Goal: Task Accomplishment & Management: Manage account settings

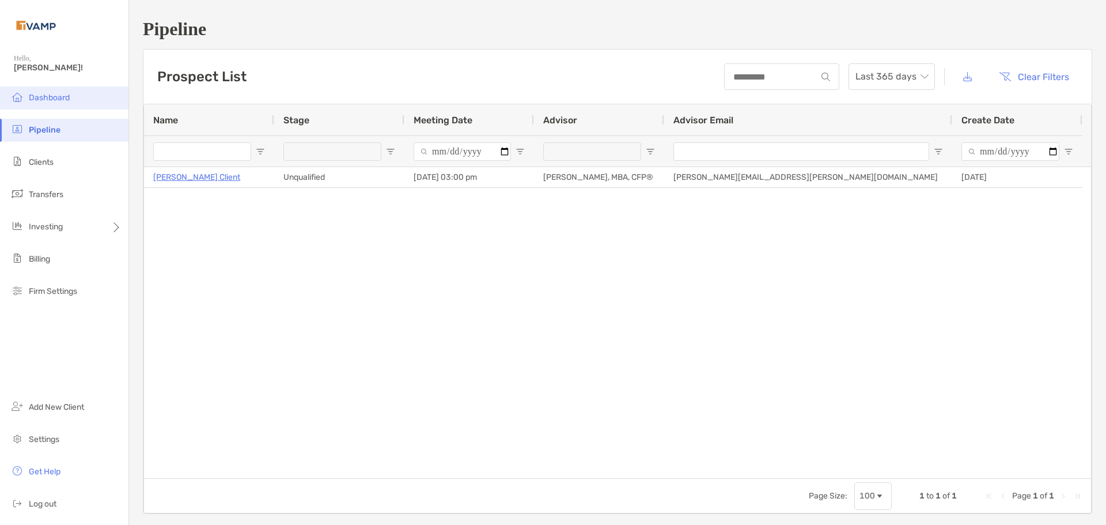
click at [64, 103] on li "Dashboard" at bounding box center [64, 97] width 128 height 23
click at [24, 96] on img at bounding box center [17, 97] width 14 height 14
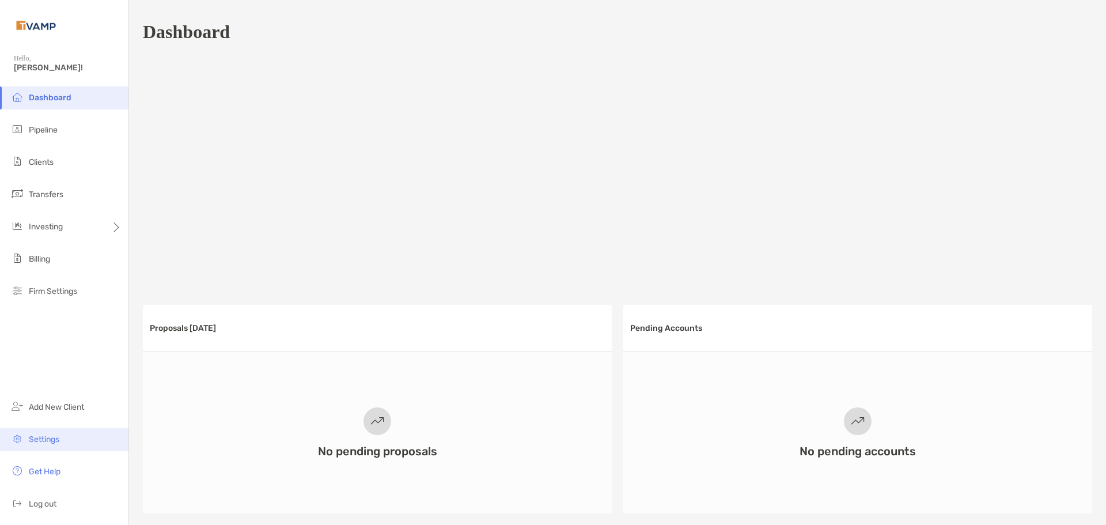
click at [48, 434] on span "Settings" at bounding box center [44, 439] width 31 height 10
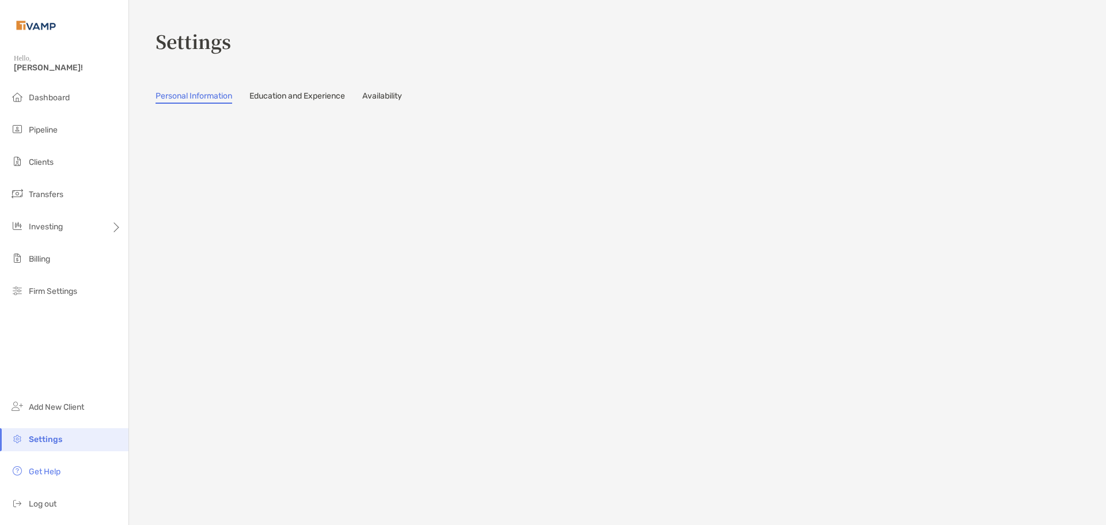
click at [397, 98] on link "Availability" at bounding box center [382, 97] width 40 height 13
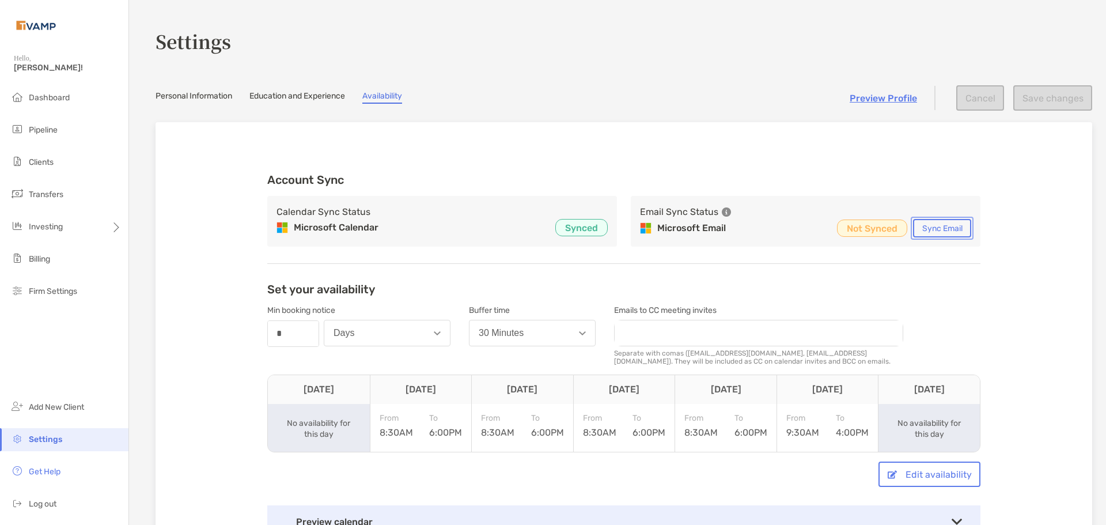
click at [936, 222] on button "Sync Email" at bounding box center [942, 228] width 58 height 18
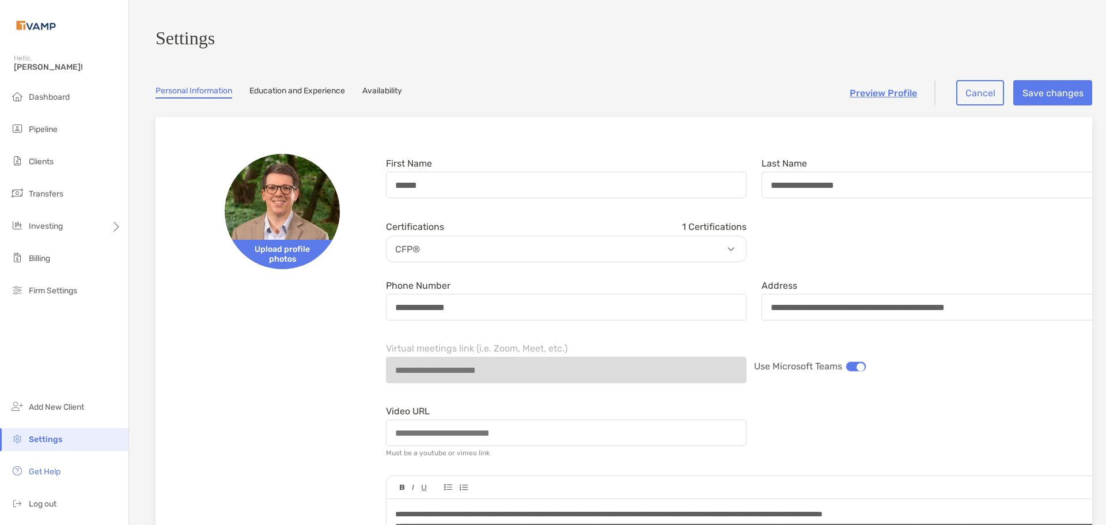
click at [260, 85] on section "**********" at bounding box center [617, 535] width 977 height 1071
click at [277, 94] on link "Education and Experience" at bounding box center [297, 92] width 96 height 13
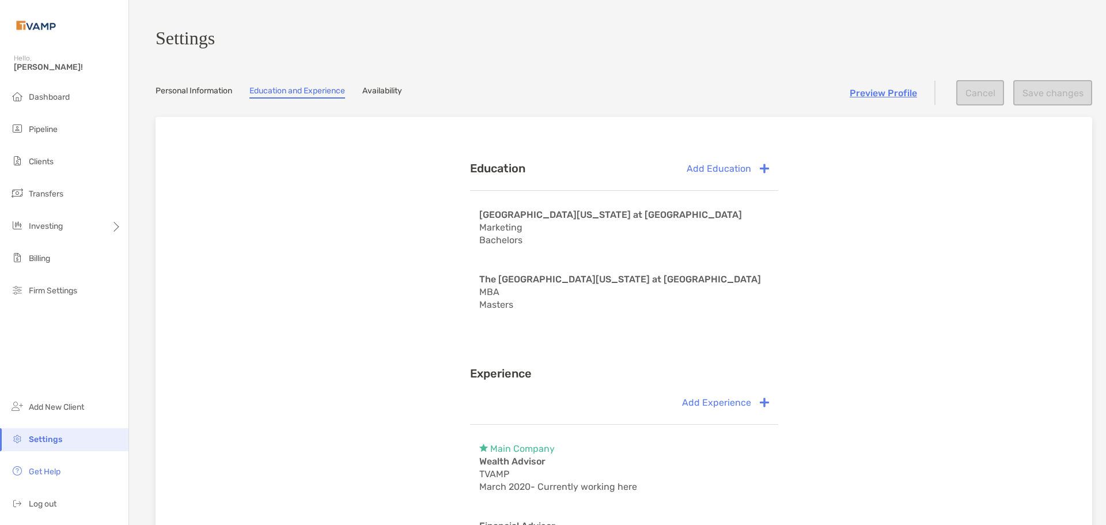
click at [393, 94] on link "Availability" at bounding box center [382, 92] width 40 height 13
